Goal: Task Accomplishment & Management: Use online tool/utility

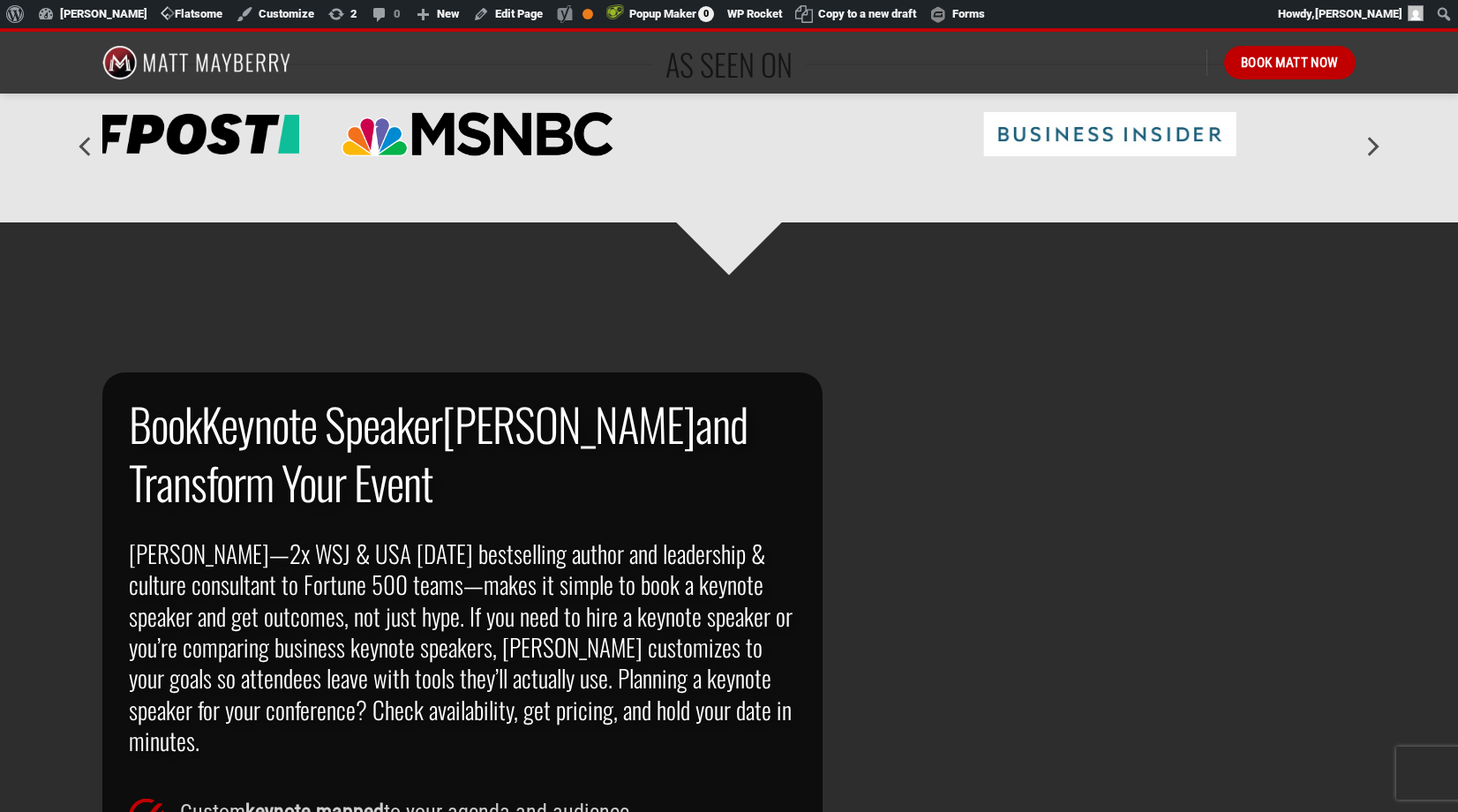
scroll to position [898, 0]
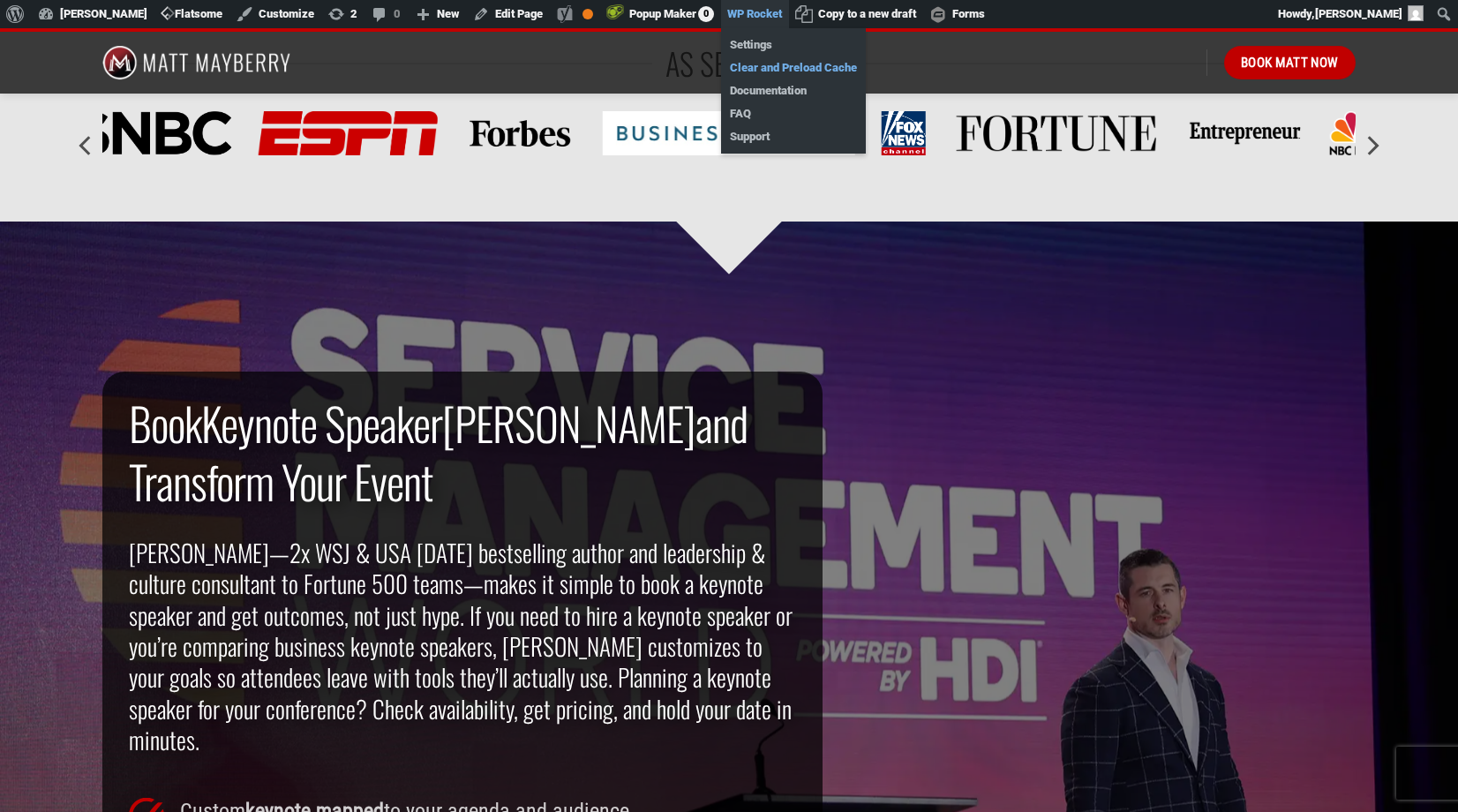
click at [770, 67] on link "Clear and Preload Cache" at bounding box center [793, 67] width 145 height 23
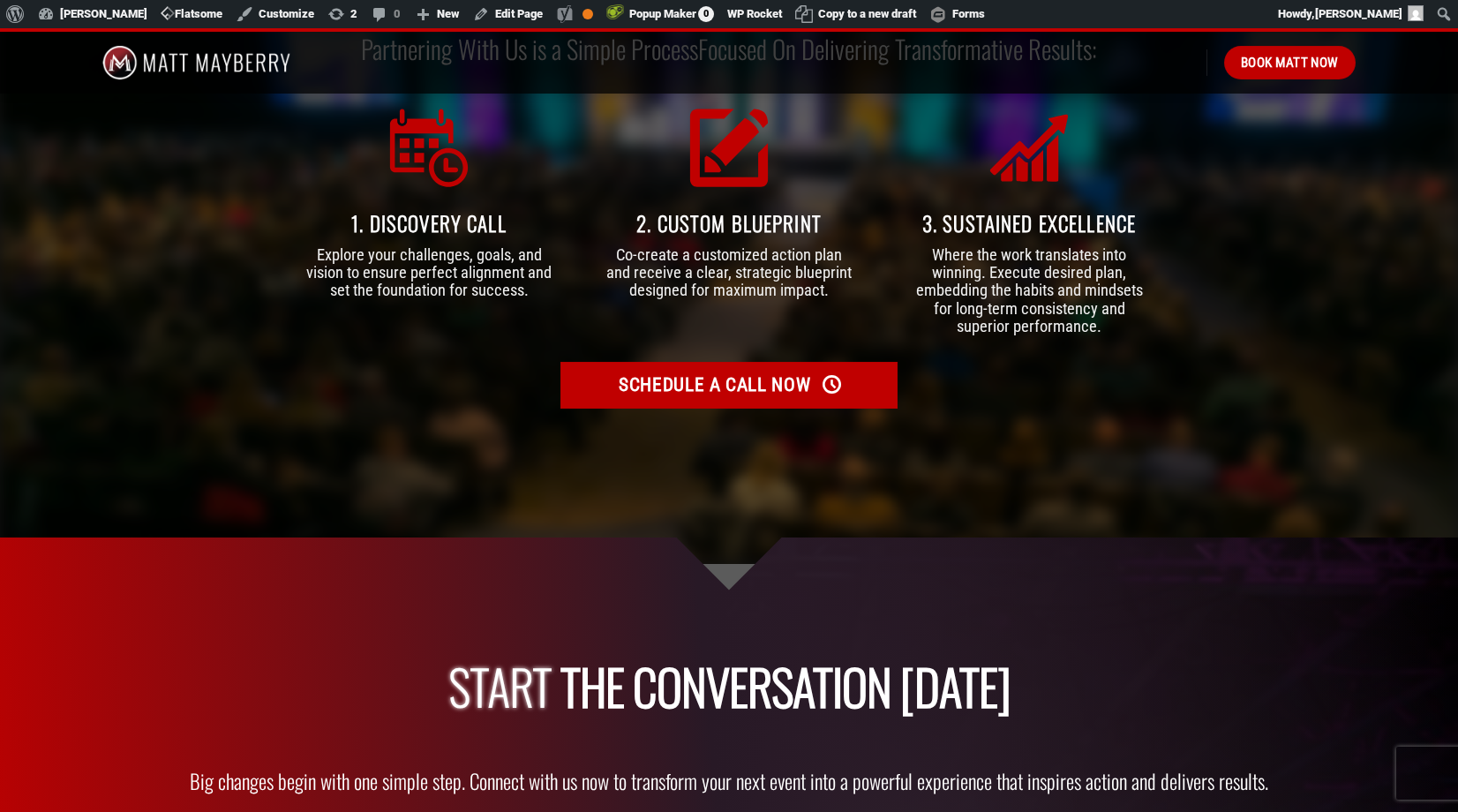
scroll to position [5079, 0]
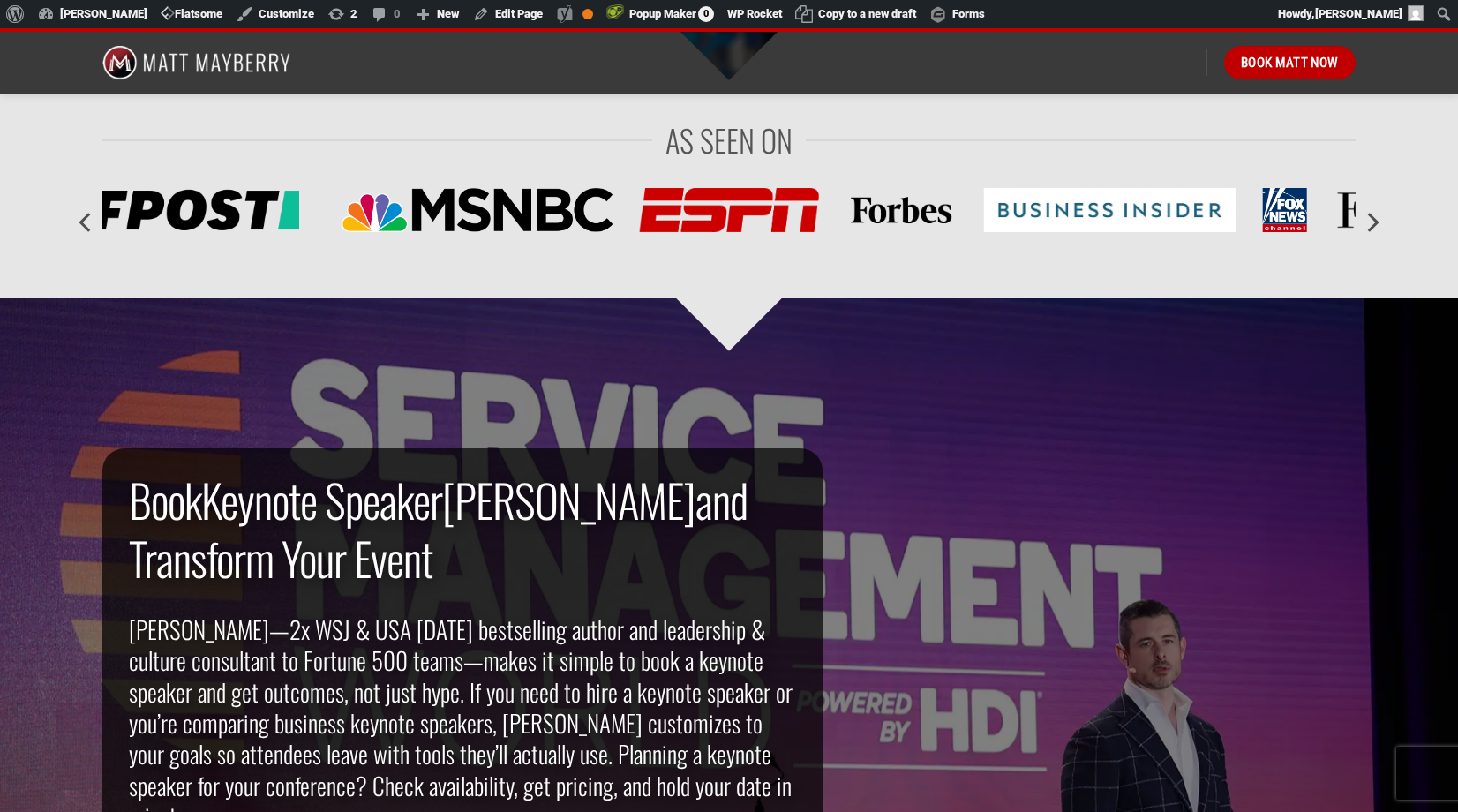
scroll to position [821, 0]
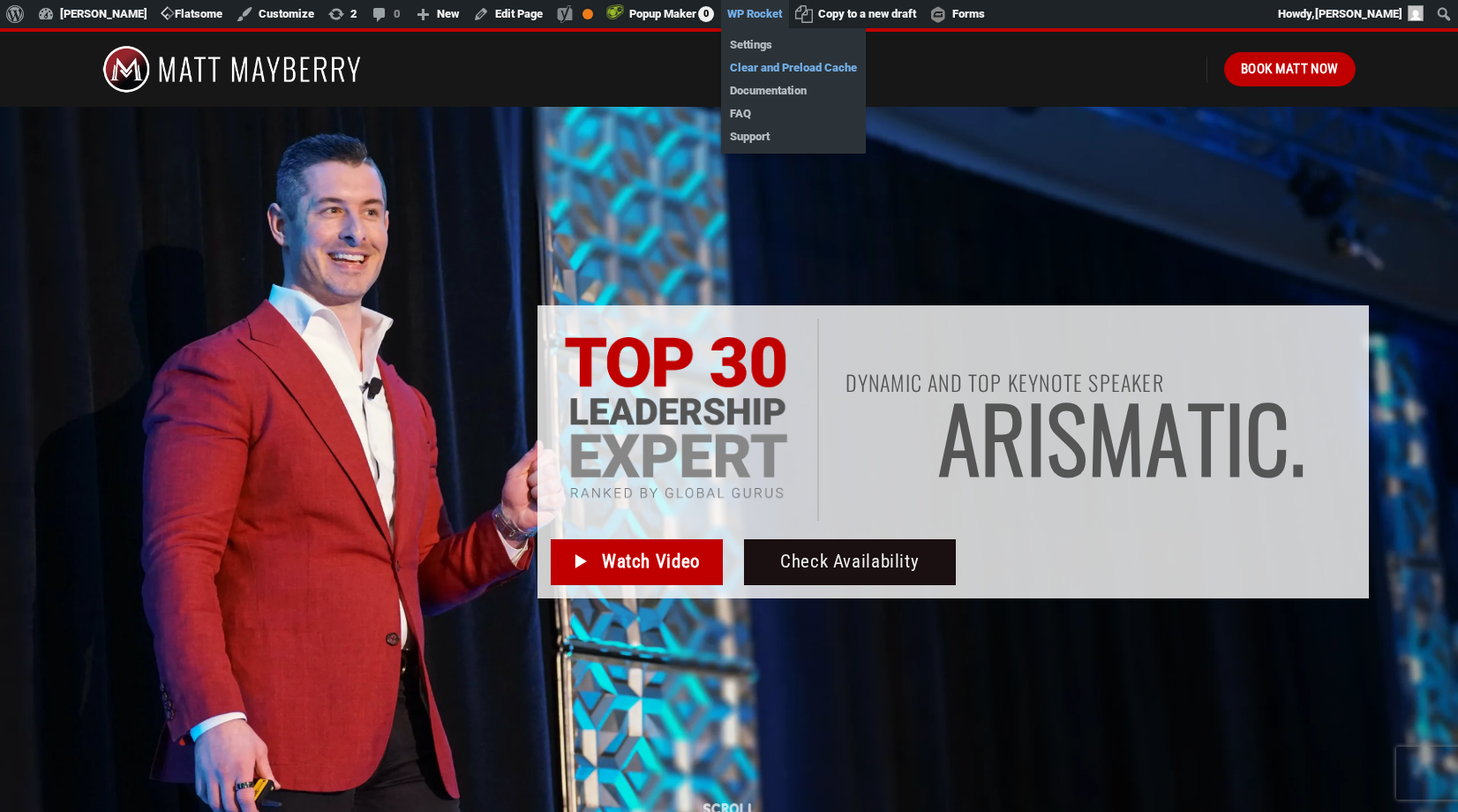
click at [779, 64] on link "Clear and Preload Cache" at bounding box center [793, 67] width 145 height 23
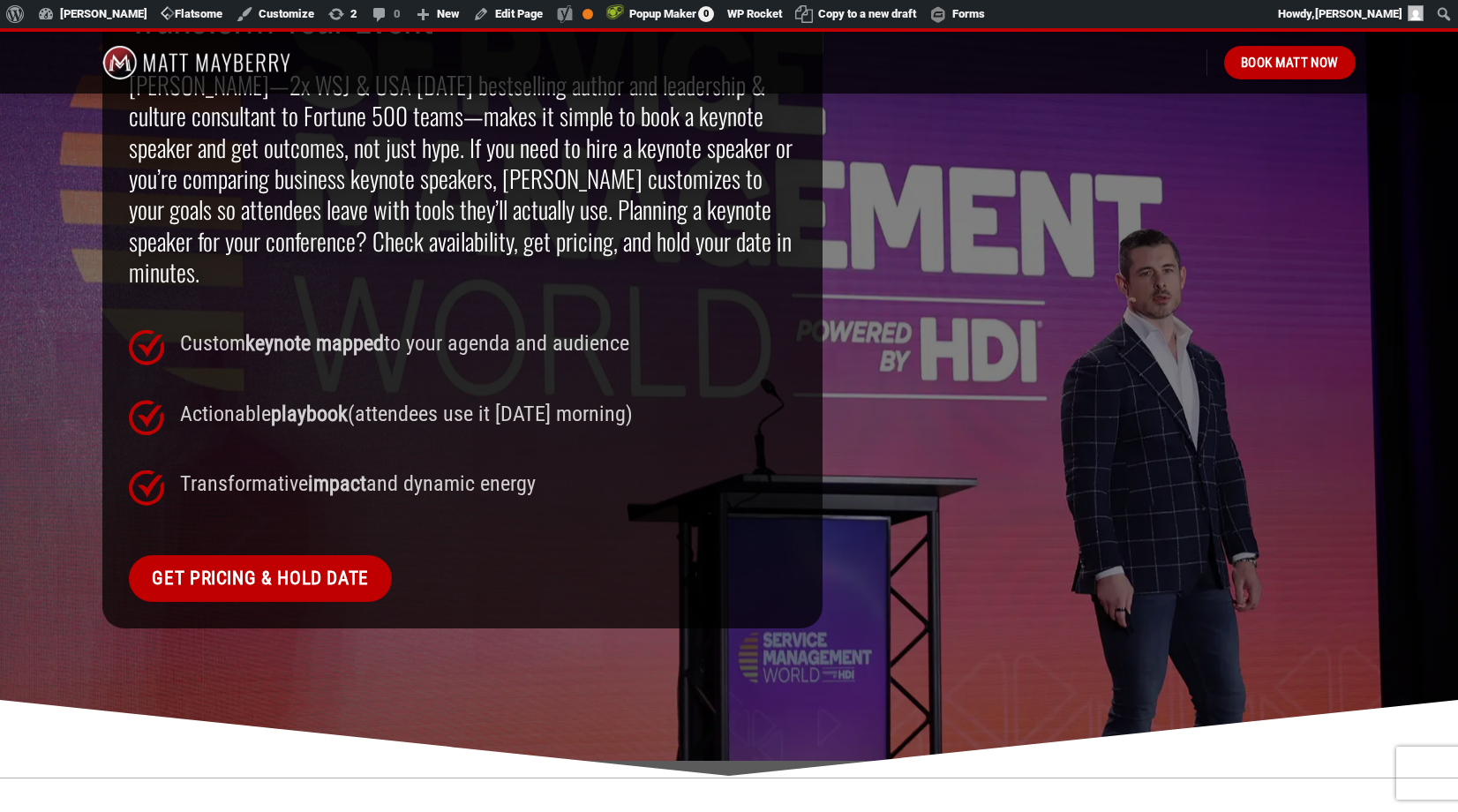
scroll to position [1341, 0]
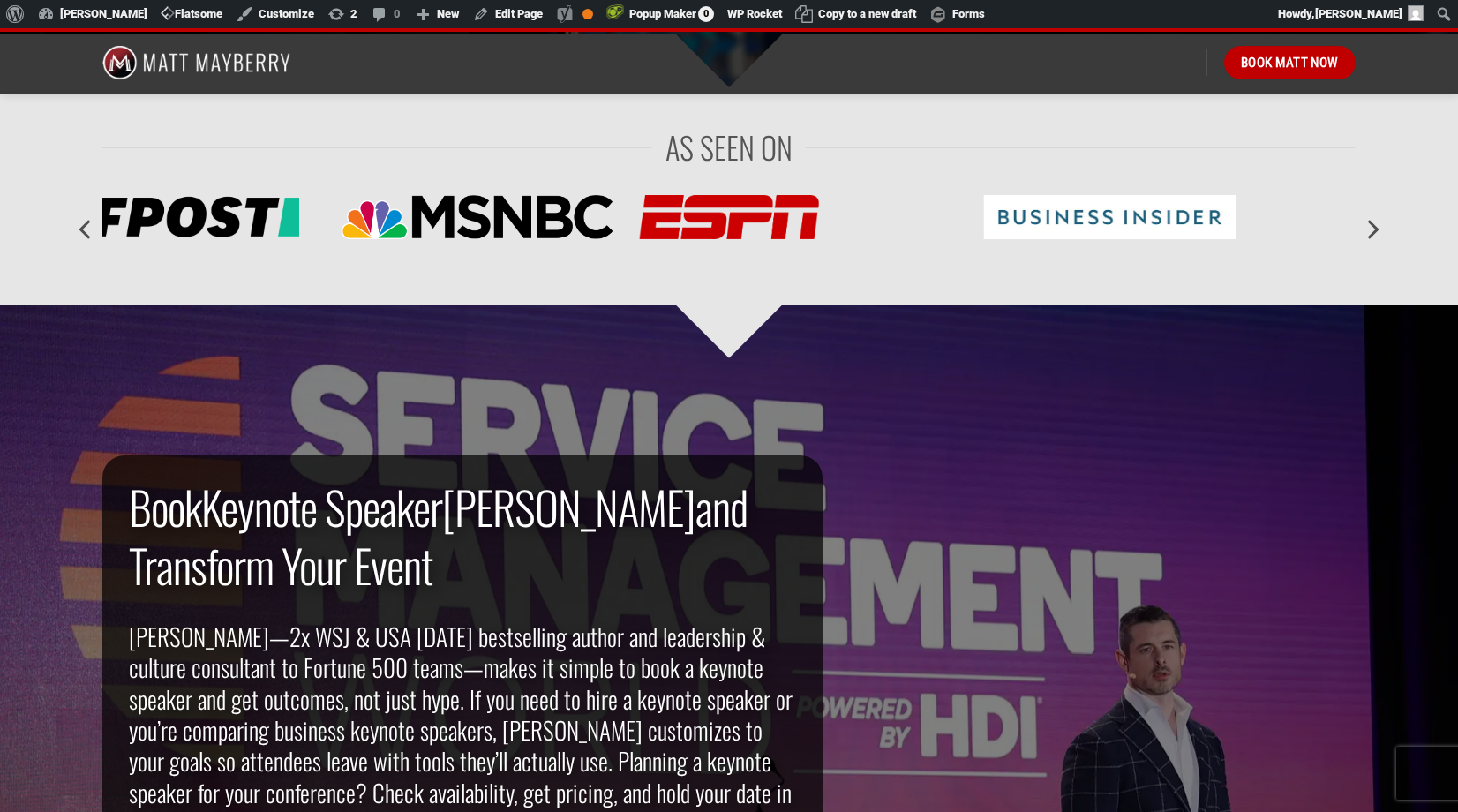
scroll to position [817, 0]
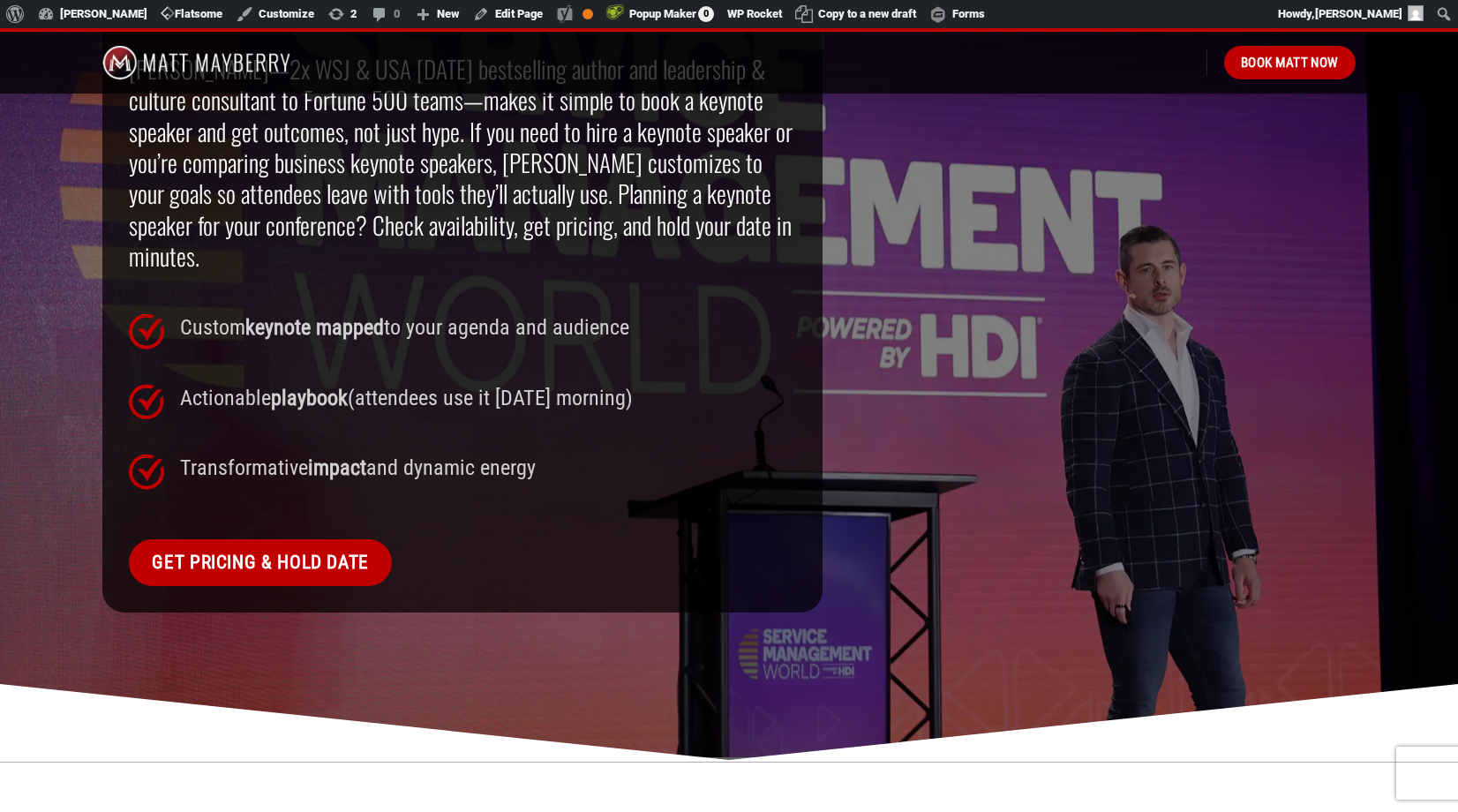
scroll to position [1385, 0]
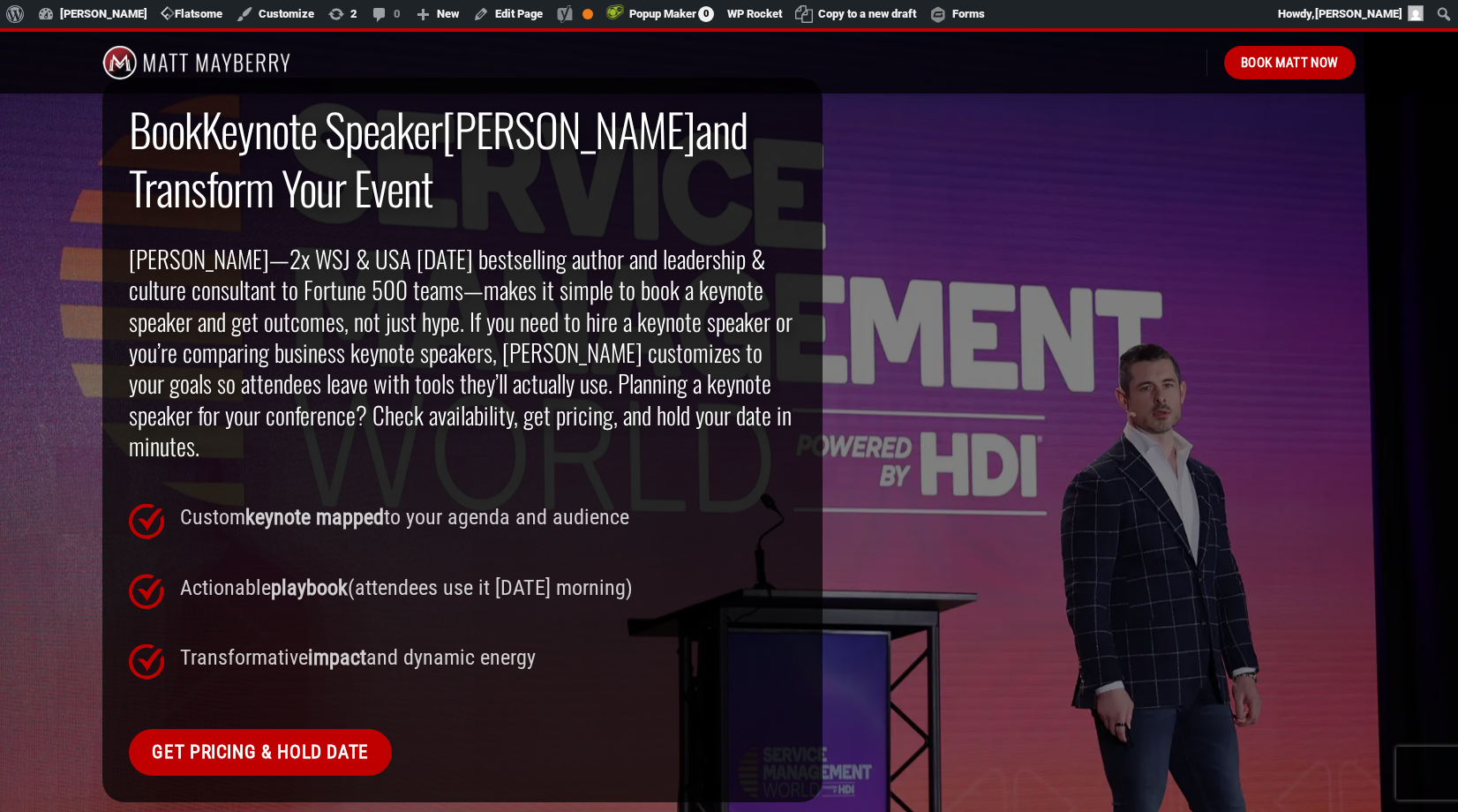
scroll to position [1268, 0]
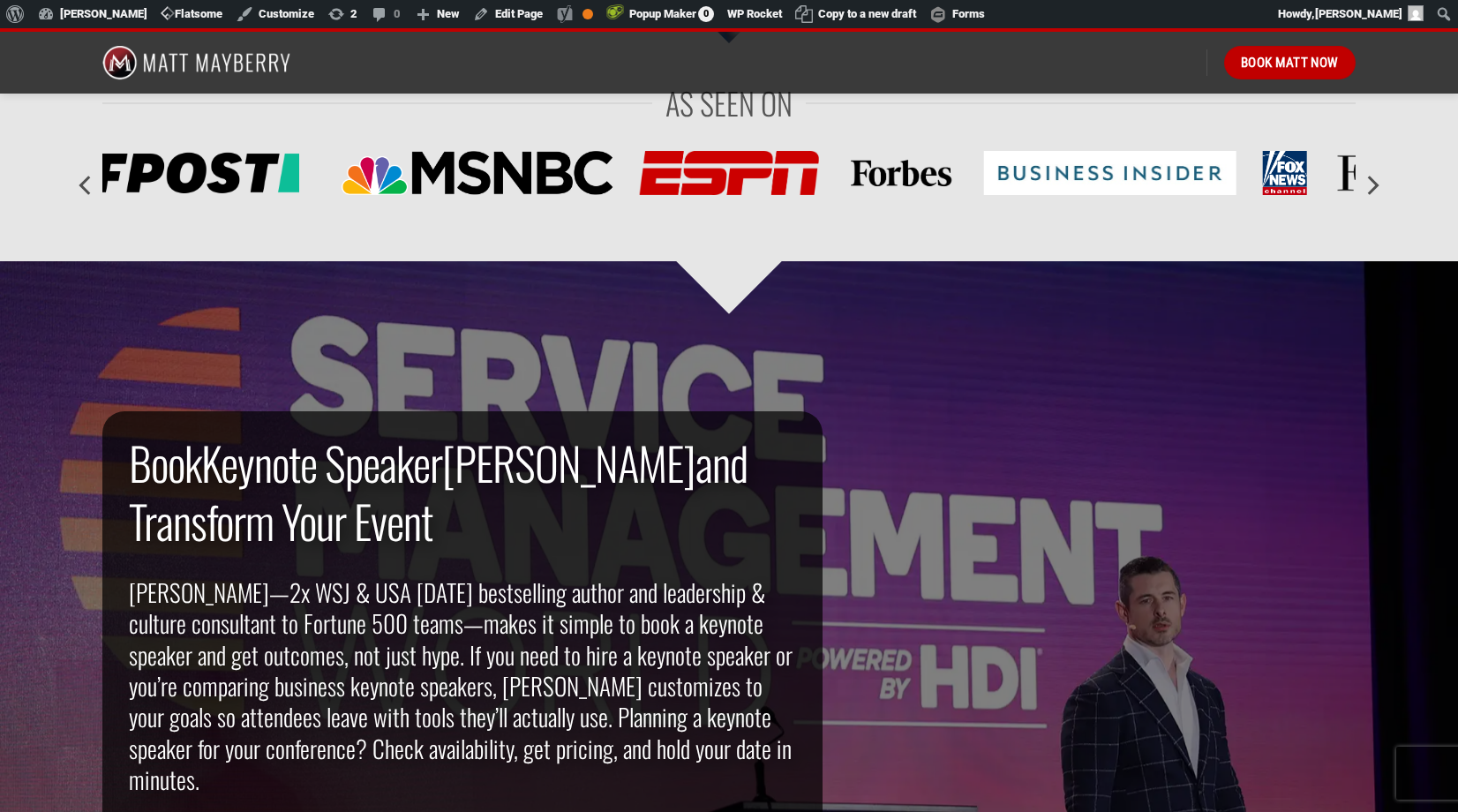
scroll to position [1046, 0]
